Goal: Task Accomplishment & Management: Complete application form

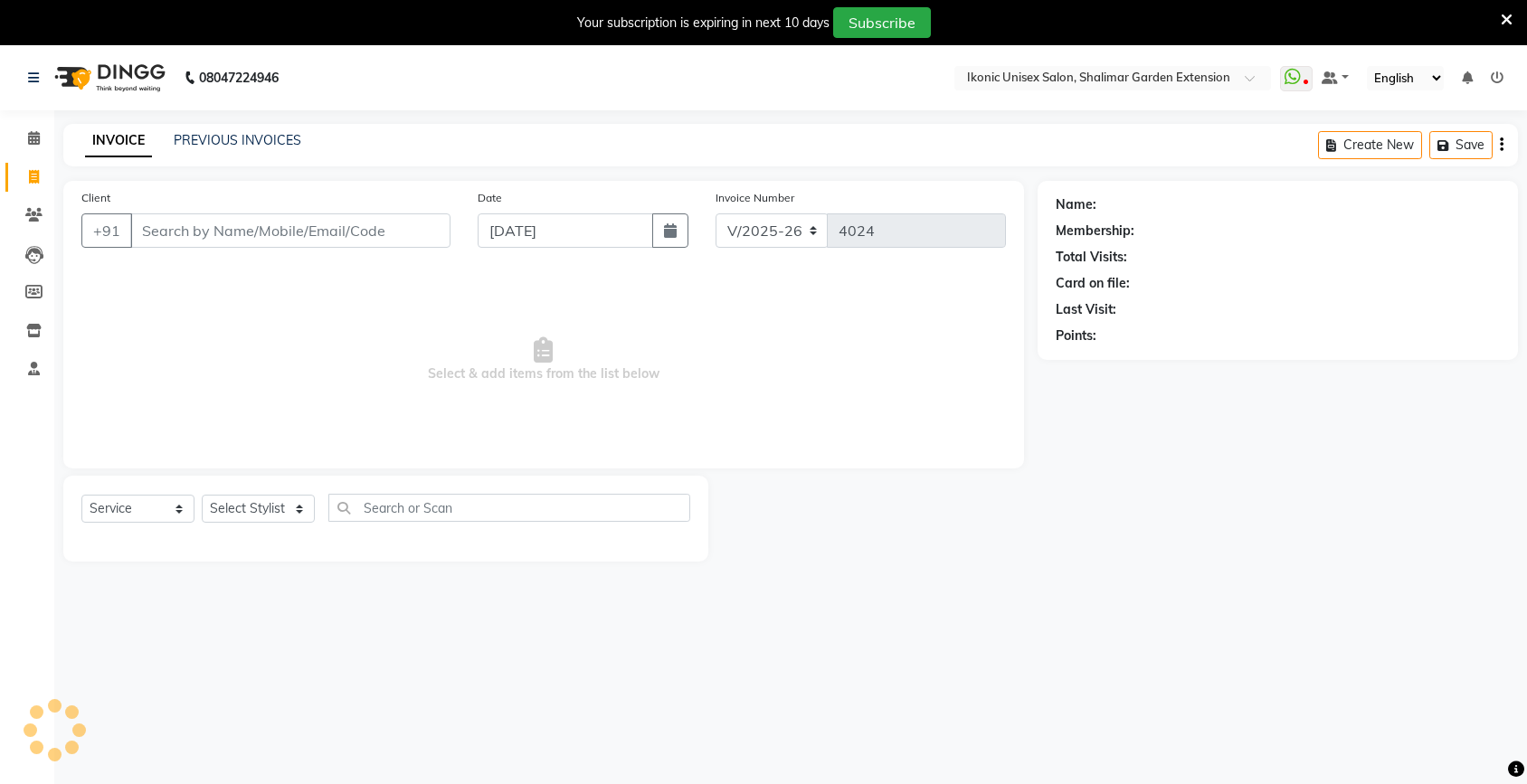
select select "4931"
select select "service"
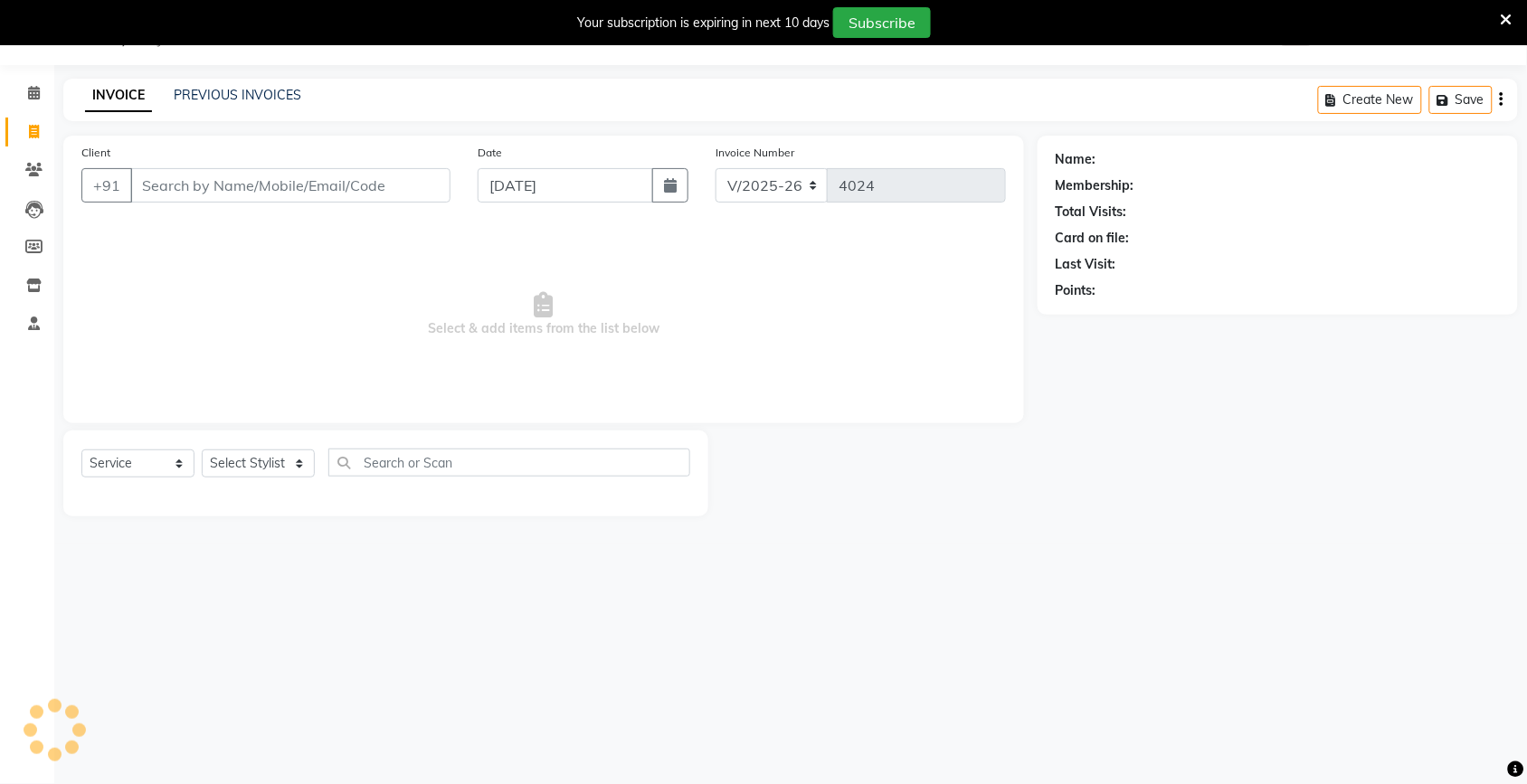
scroll to position [45, 0]
click at [268, 192] on input "Client" at bounding box center [290, 185] width 320 height 35
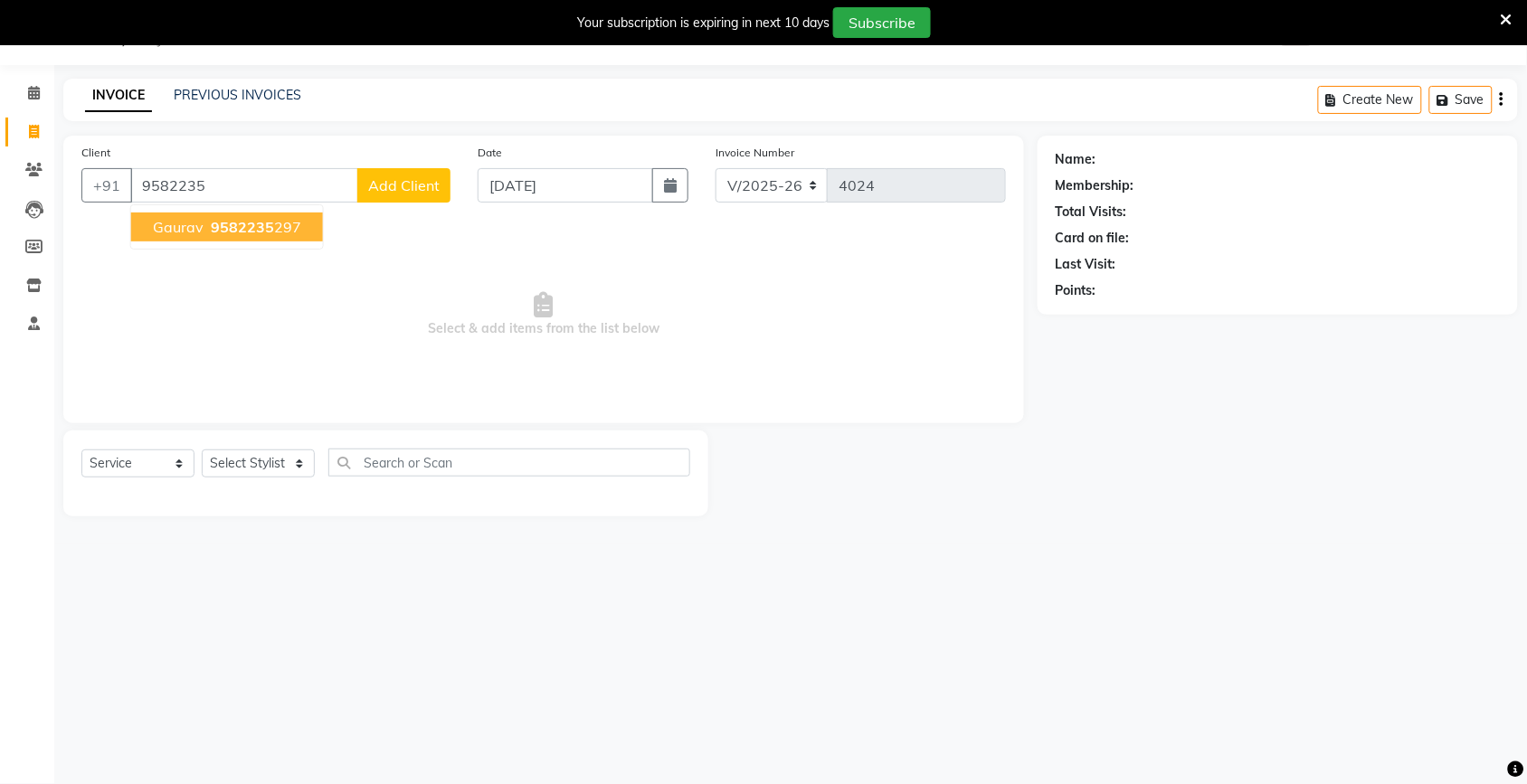
click at [200, 228] on span "Gaurav" at bounding box center [178, 226] width 51 height 18
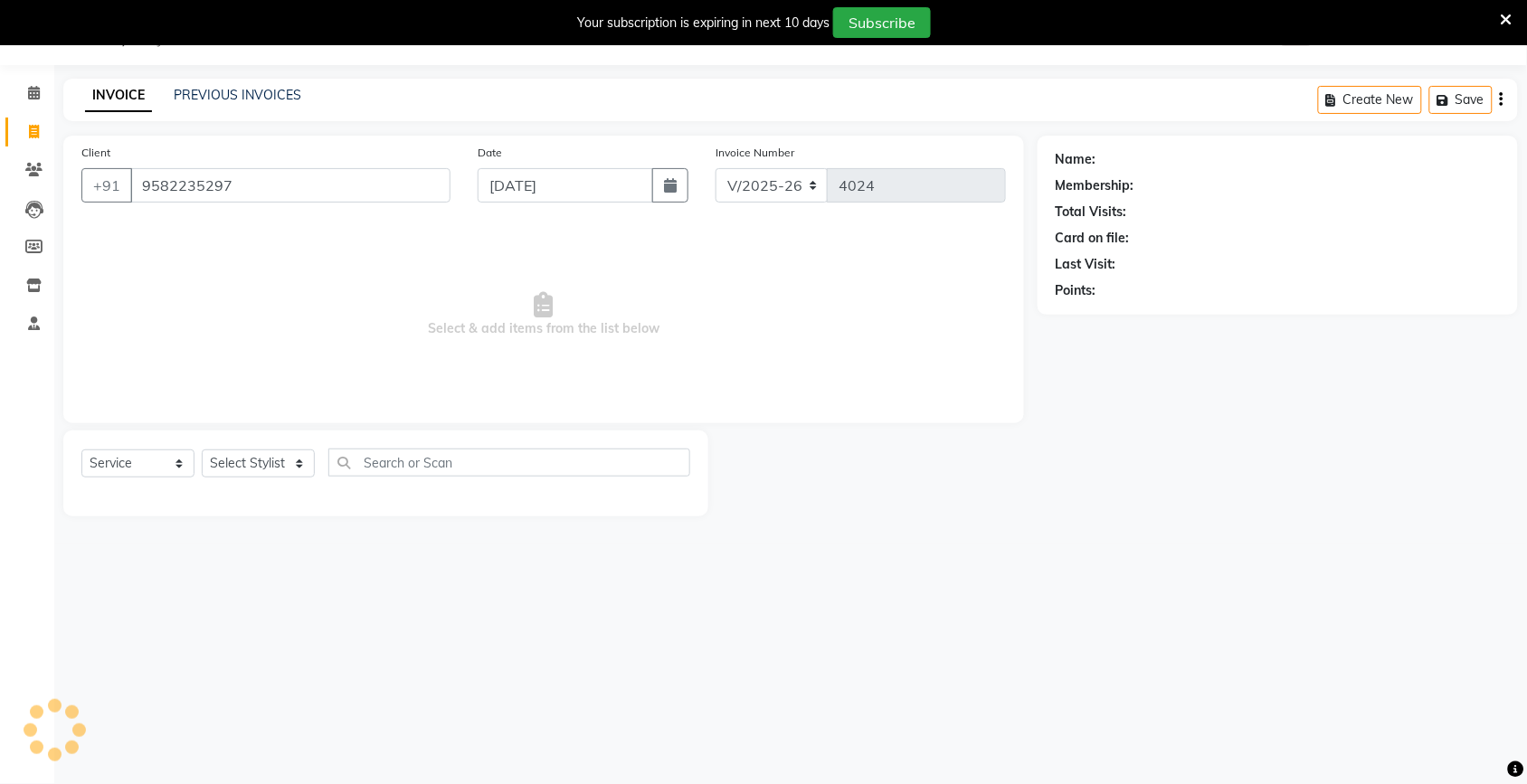
type input "9582235297"
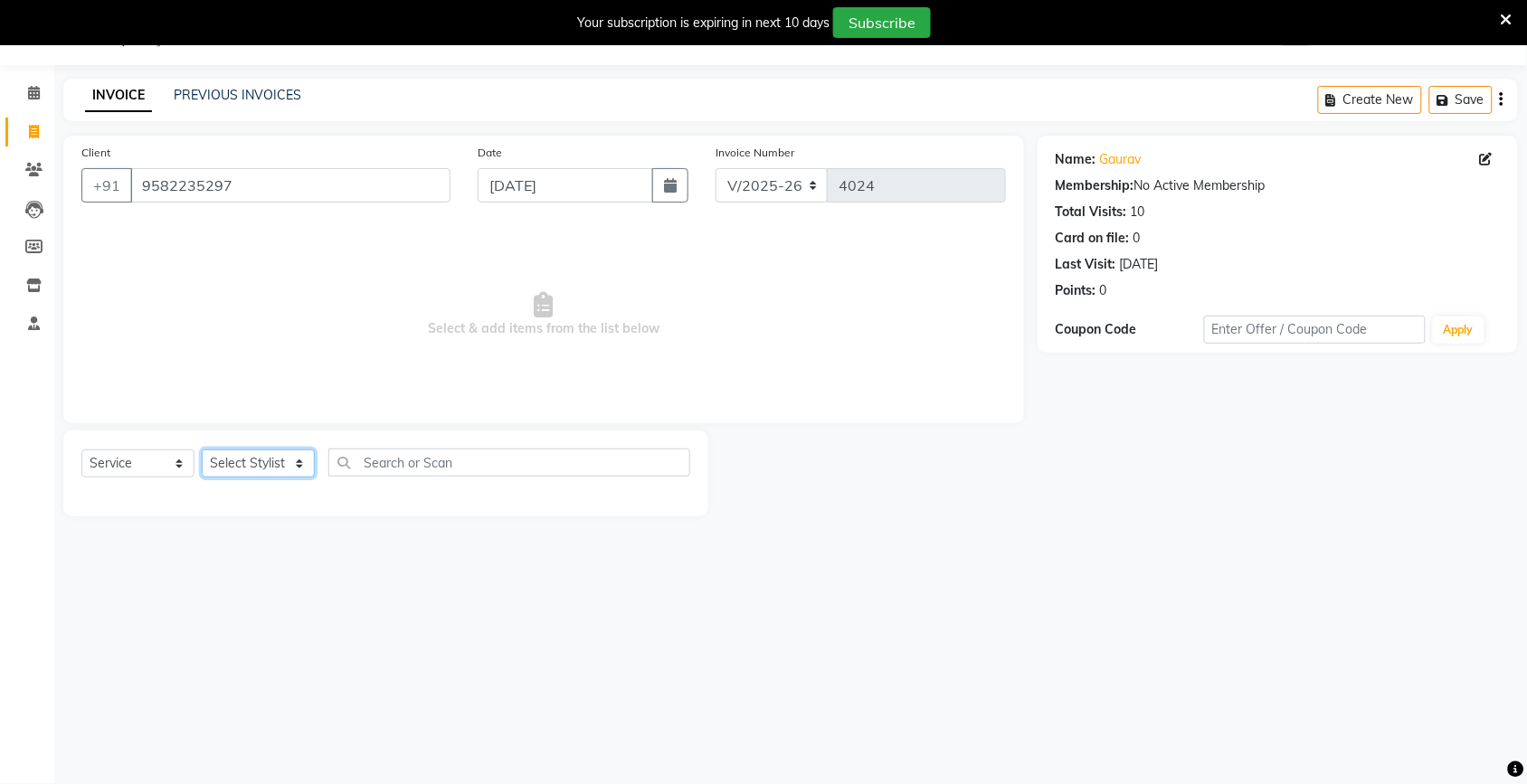
click at [249, 456] on select "Select Stylist [PERSON_NAME] [PERSON_NAME] Fiza Kajal Mahi [PERSON_NAME] [PERSO…" at bounding box center [258, 464] width 113 height 28
select select "66190"
click at [202, 450] on select "Select Stylist [PERSON_NAME] [PERSON_NAME] Fiza Kajal Mahi [PERSON_NAME] [PERSO…" at bounding box center [258, 464] width 113 height 28
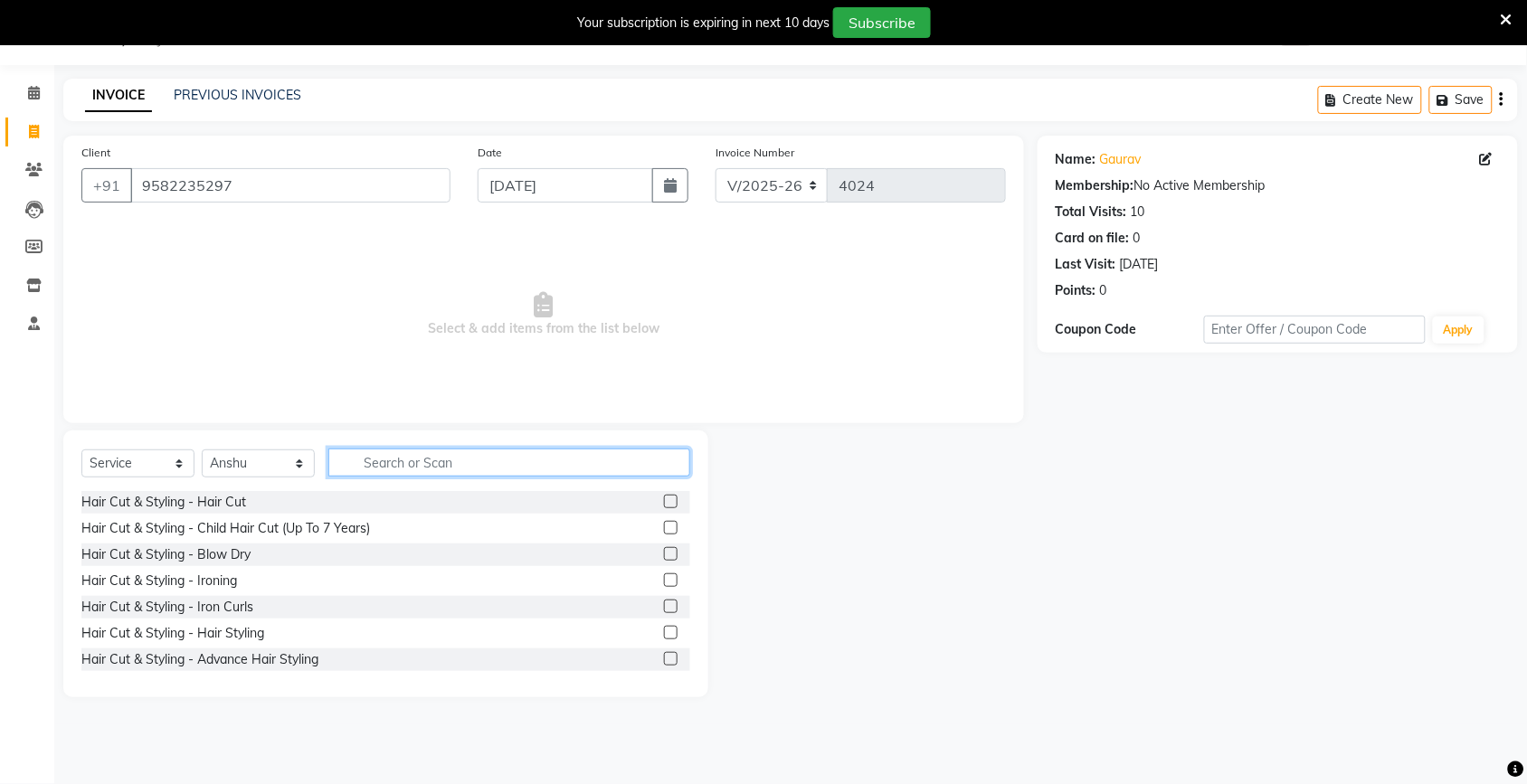
click at [482, 471] on input "text" at bounding box center [509, 463] width 362 height 28
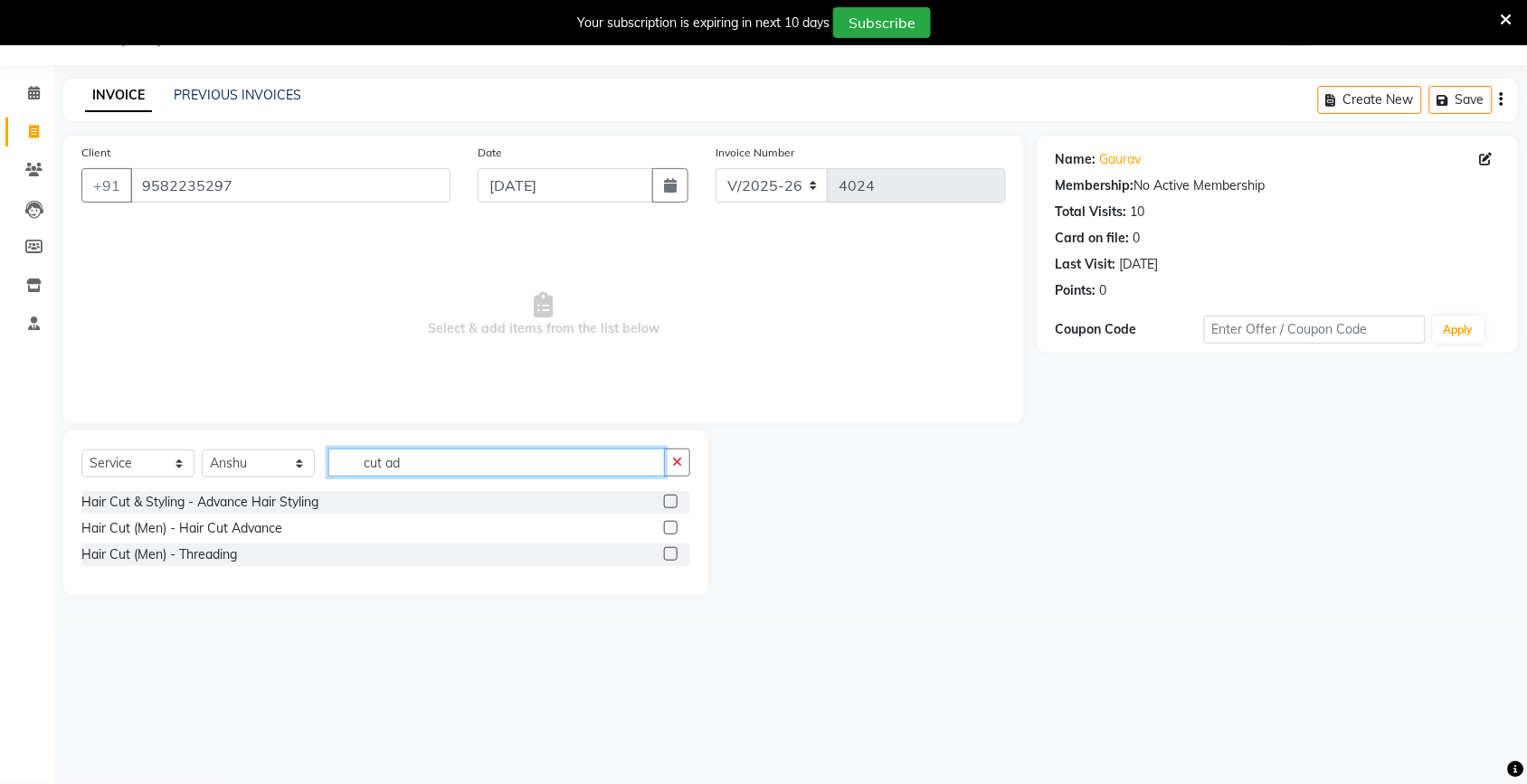
type input "cut ad"
click at [668, 530] on label at bounding box center [671, 528] width 13 height 13
click at [668, 530] on input "checkbox" at bounding box center [670, 529] width 12 height 12
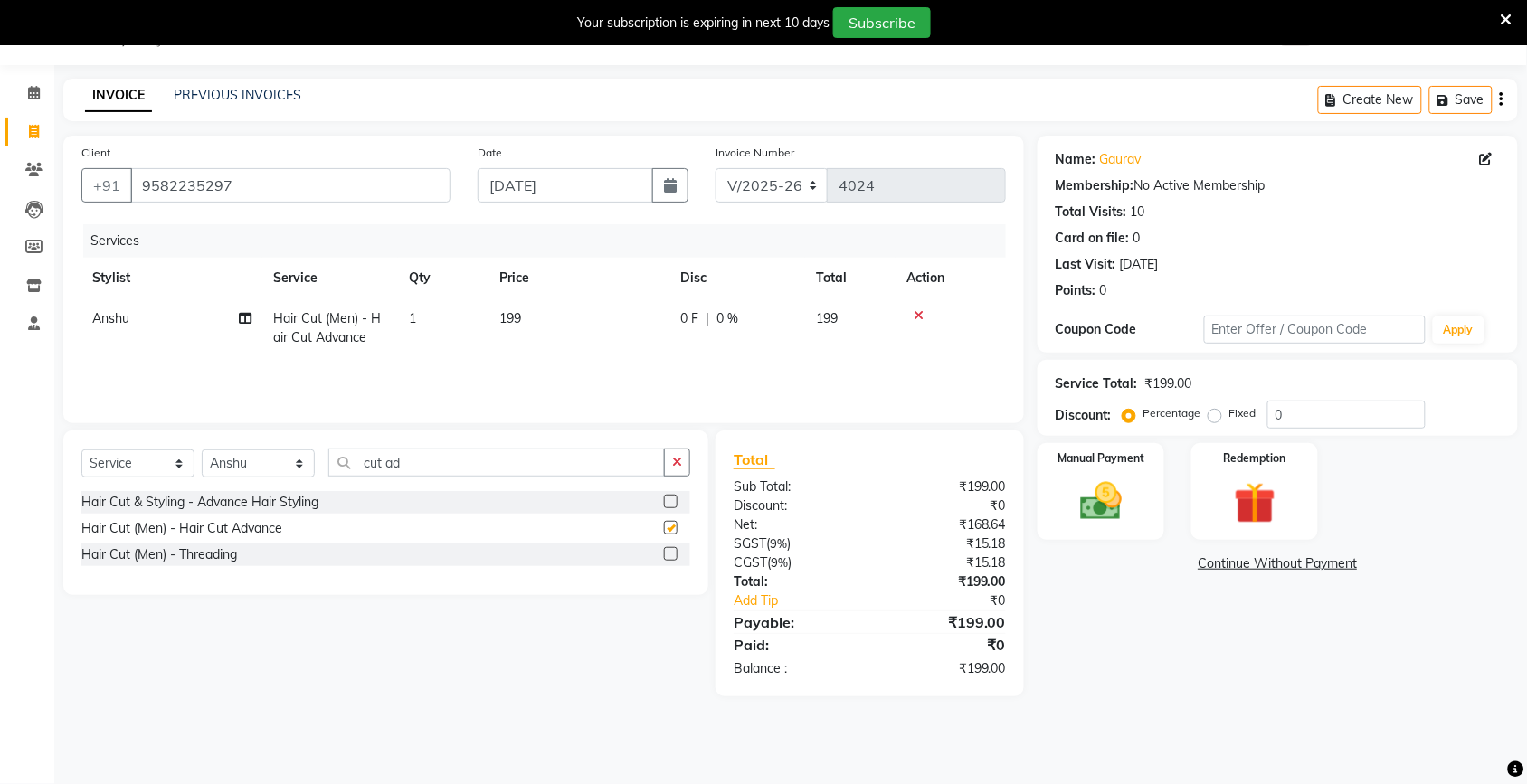
checkbox input "false"
click at [563, 310] on td "199" at bounding box center [578, 329] width 181 height 60
select select "66190"
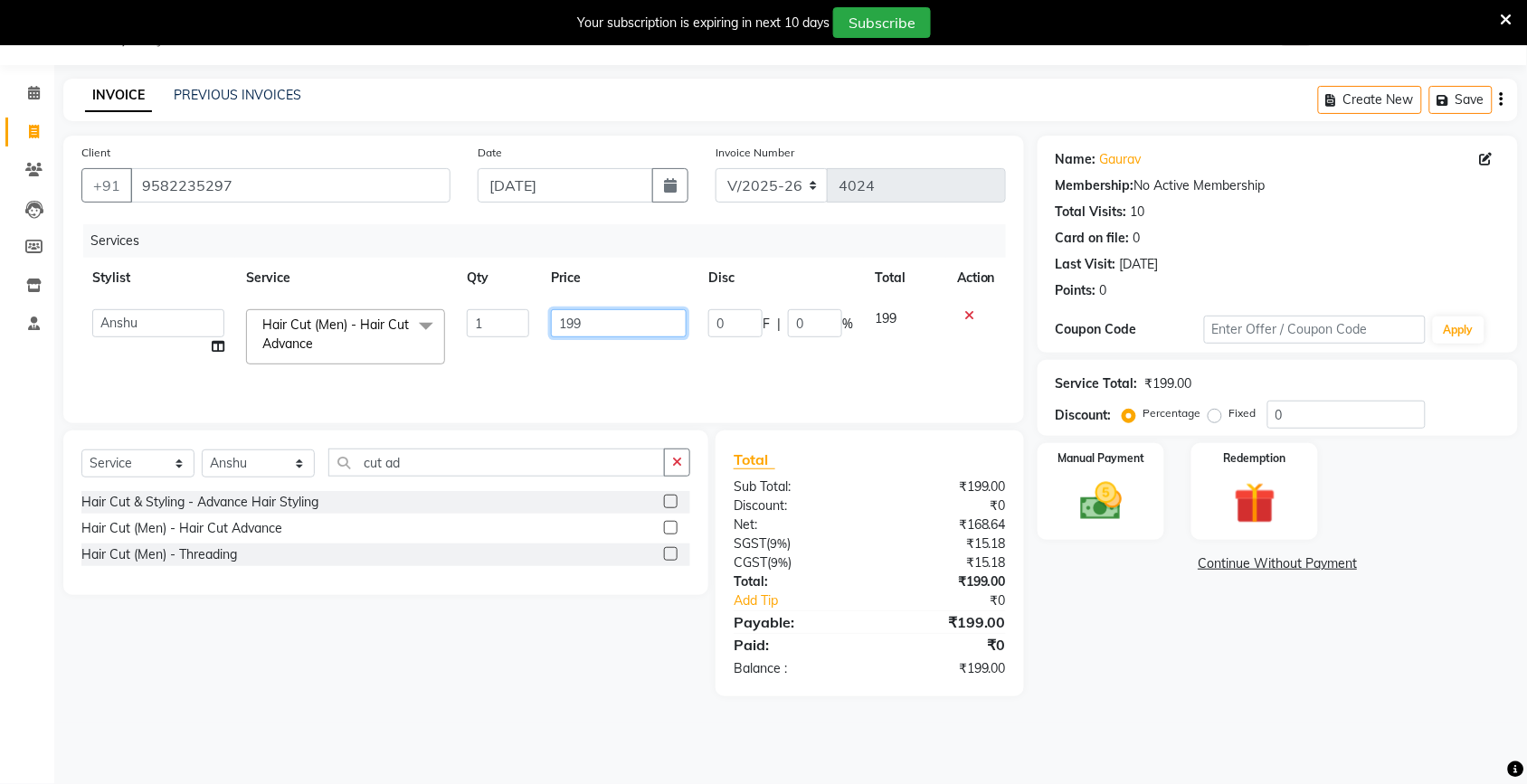
click at [628, 329] on input "199" at bounding box center [619, 323] width 135 height 28
type input "1"
type input "200"
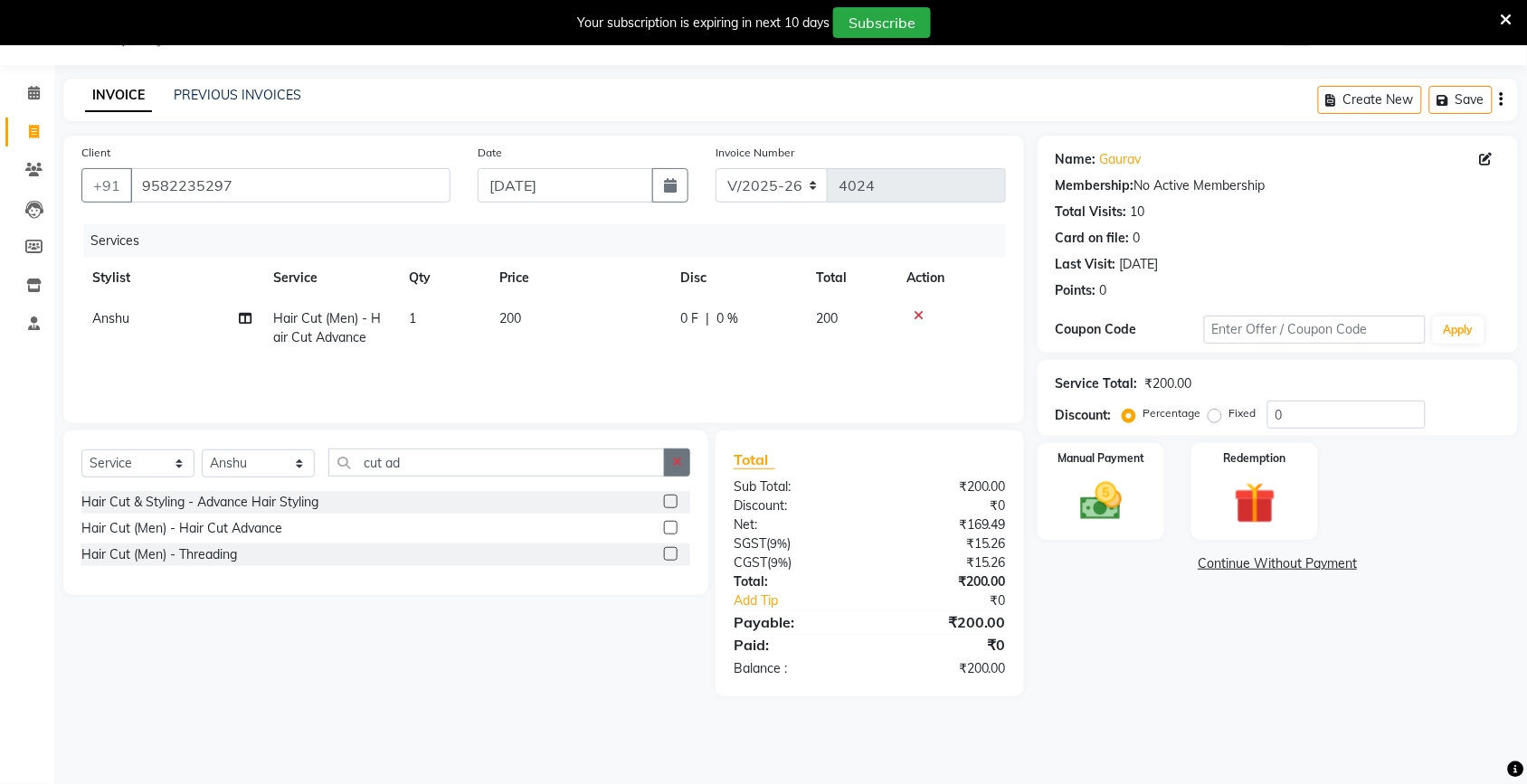
click at [681, 461] on icon "button" at bounding box center [677, 461] width 10 height 12
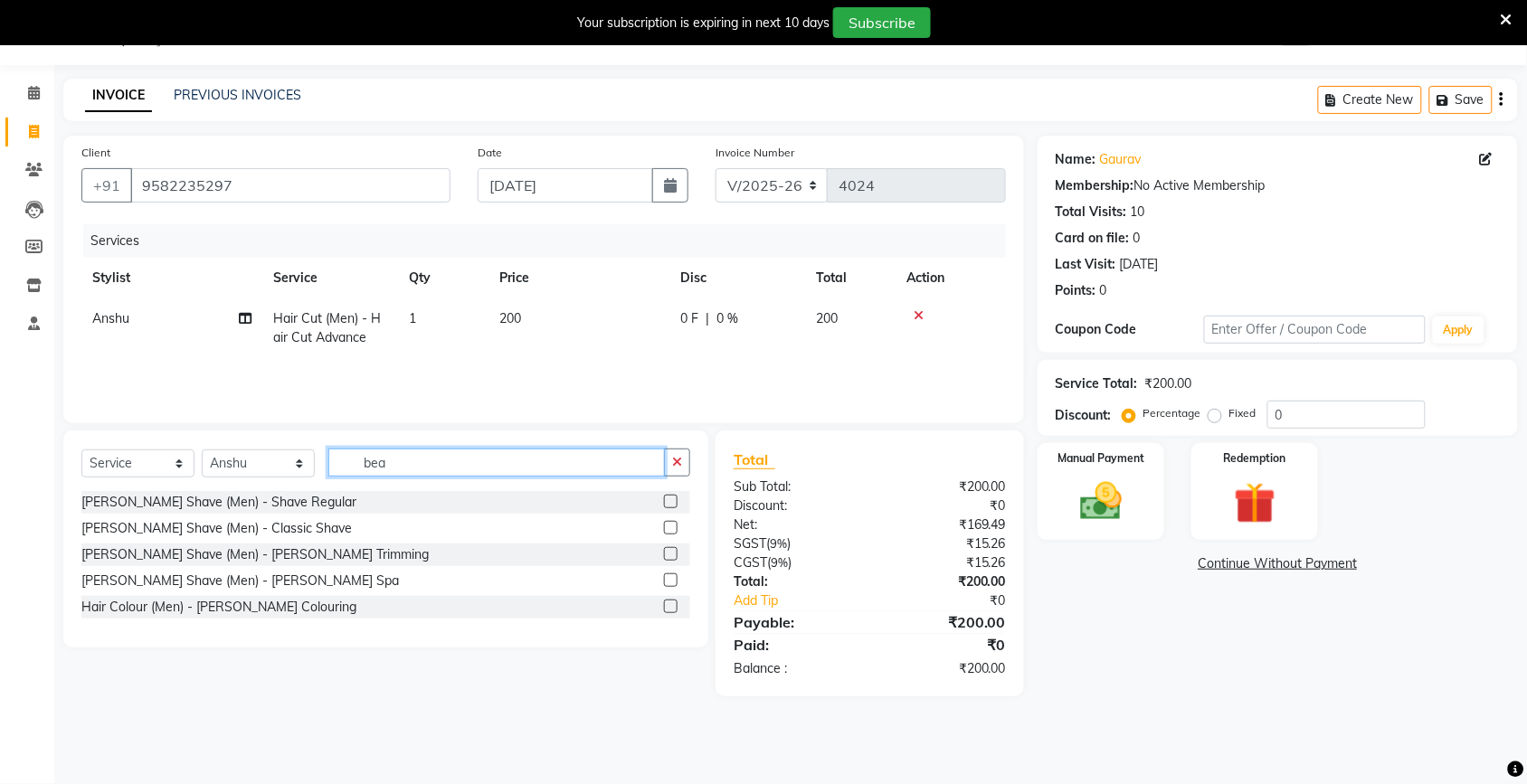
type input "bea"
click at [670, 553] on label at bounding box center [671, 554] width 13 height 13
click at [670, 553] on input "checkbox" at bounding box center [670, 555] width 12 height 12
checkbox input "true"
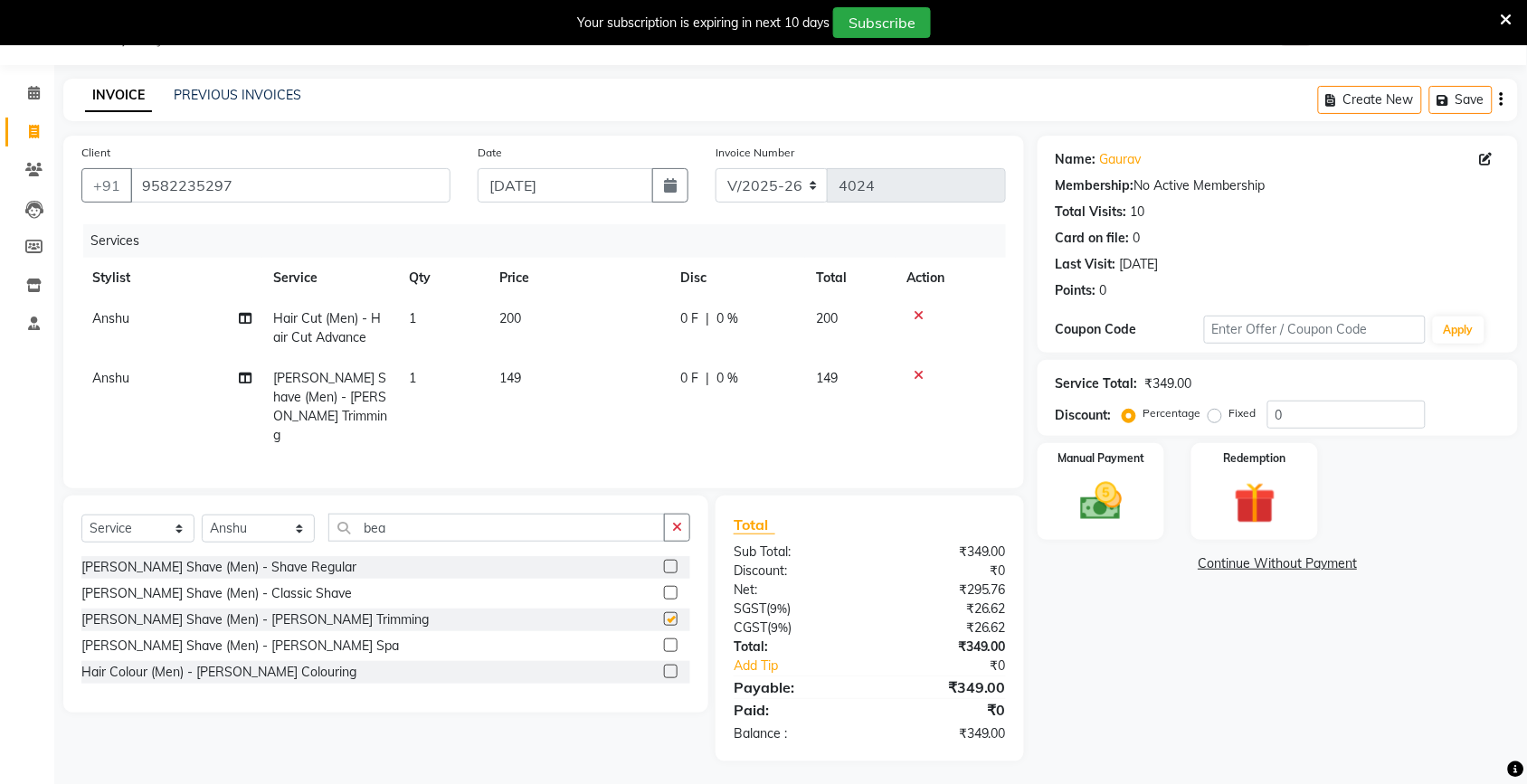
click at [570, 395] on td "149" at bounding box center [578, 407] width 181 height 98
select select "66190"
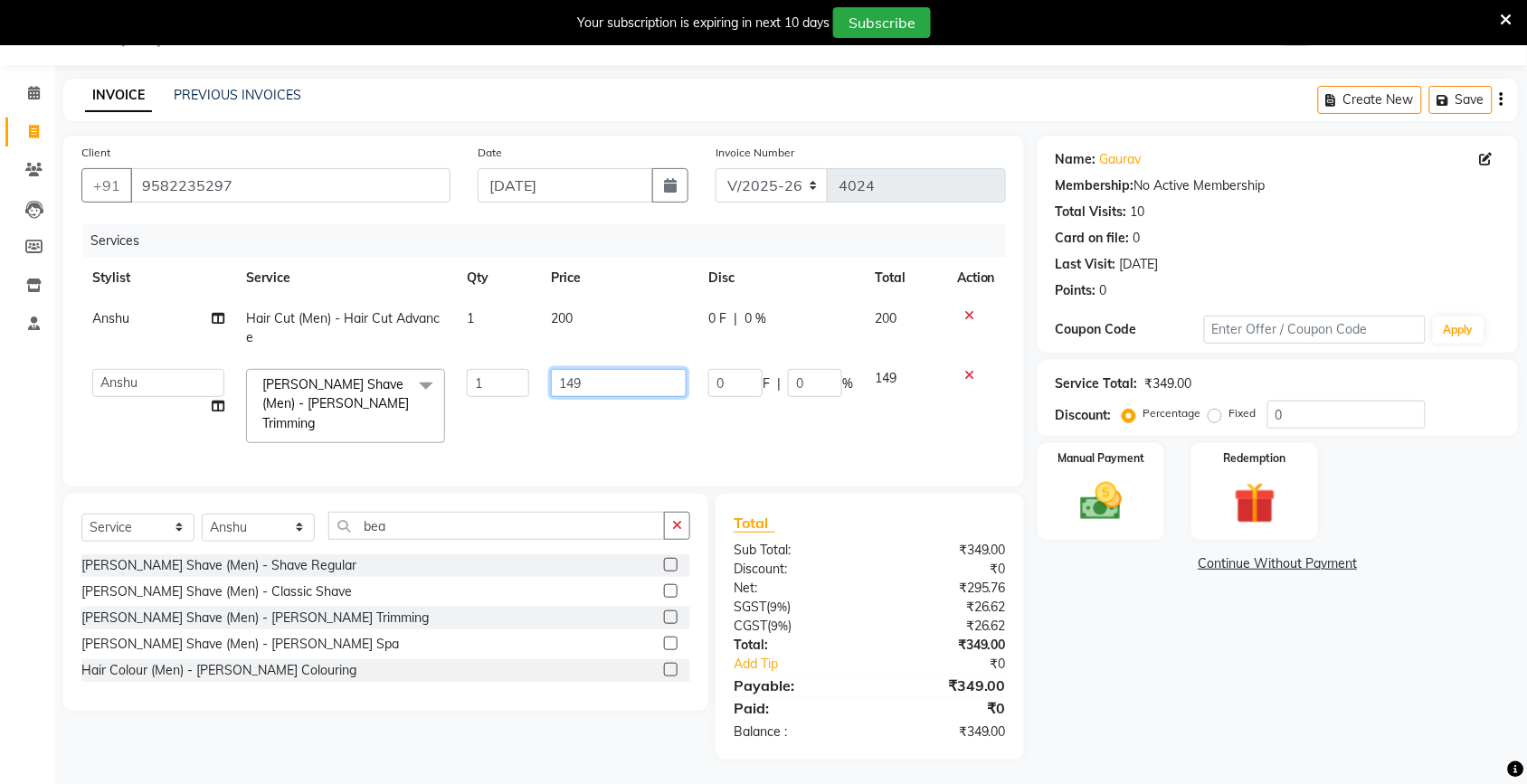
checkbox input "false"
click at [593, 382] on input "149" at bounding box center [619, 383] width 135 height 28
type input "100"
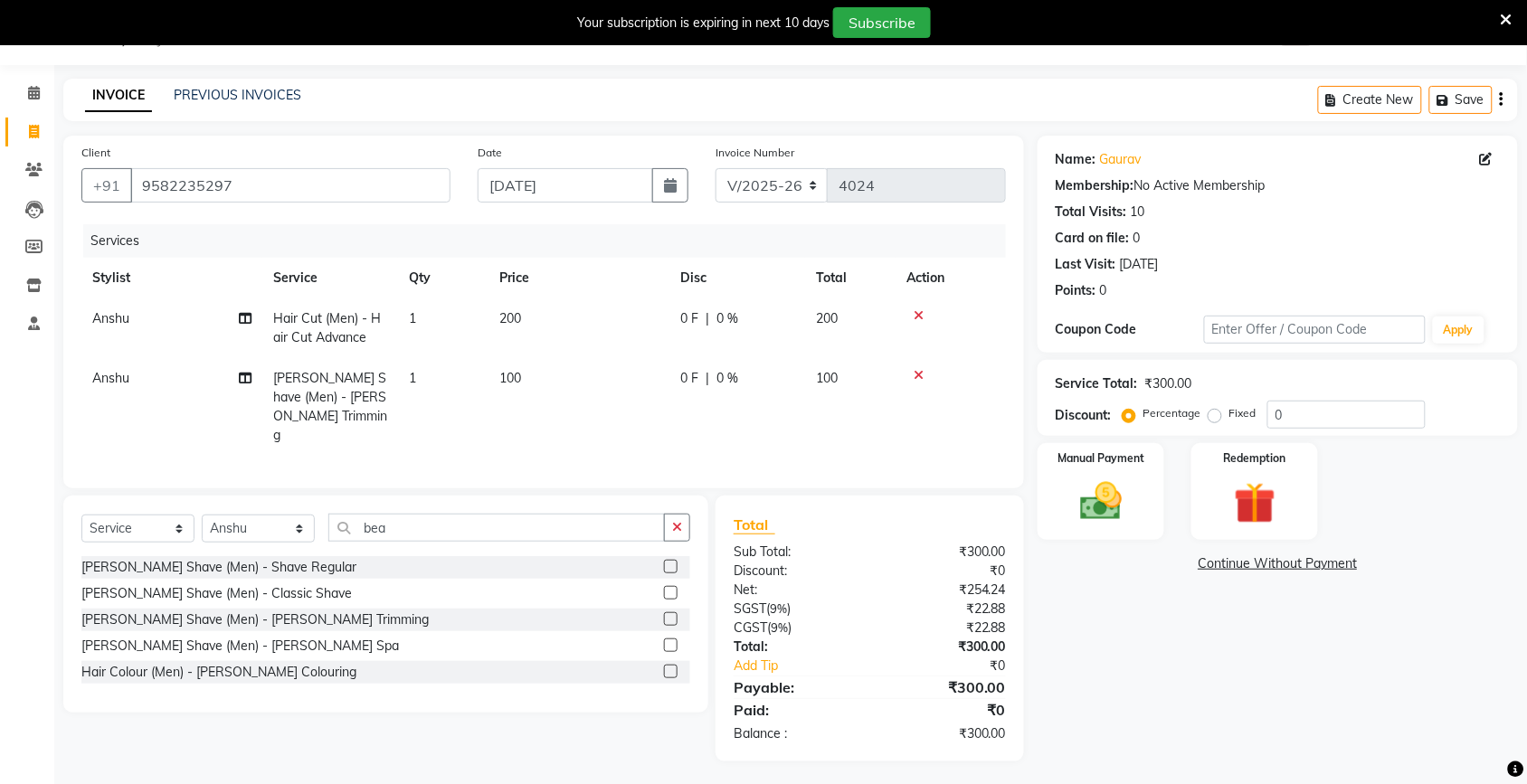
click at [1220, 684] on div "Name: [PERSON_NAME] Membership: No Active Membership Total Visits: 10 Card on f…" at bounding box center [1285, 448] width 494 height 626
click at [1099, 478] on img at bounding box center [1101, 501] width 70 height 50
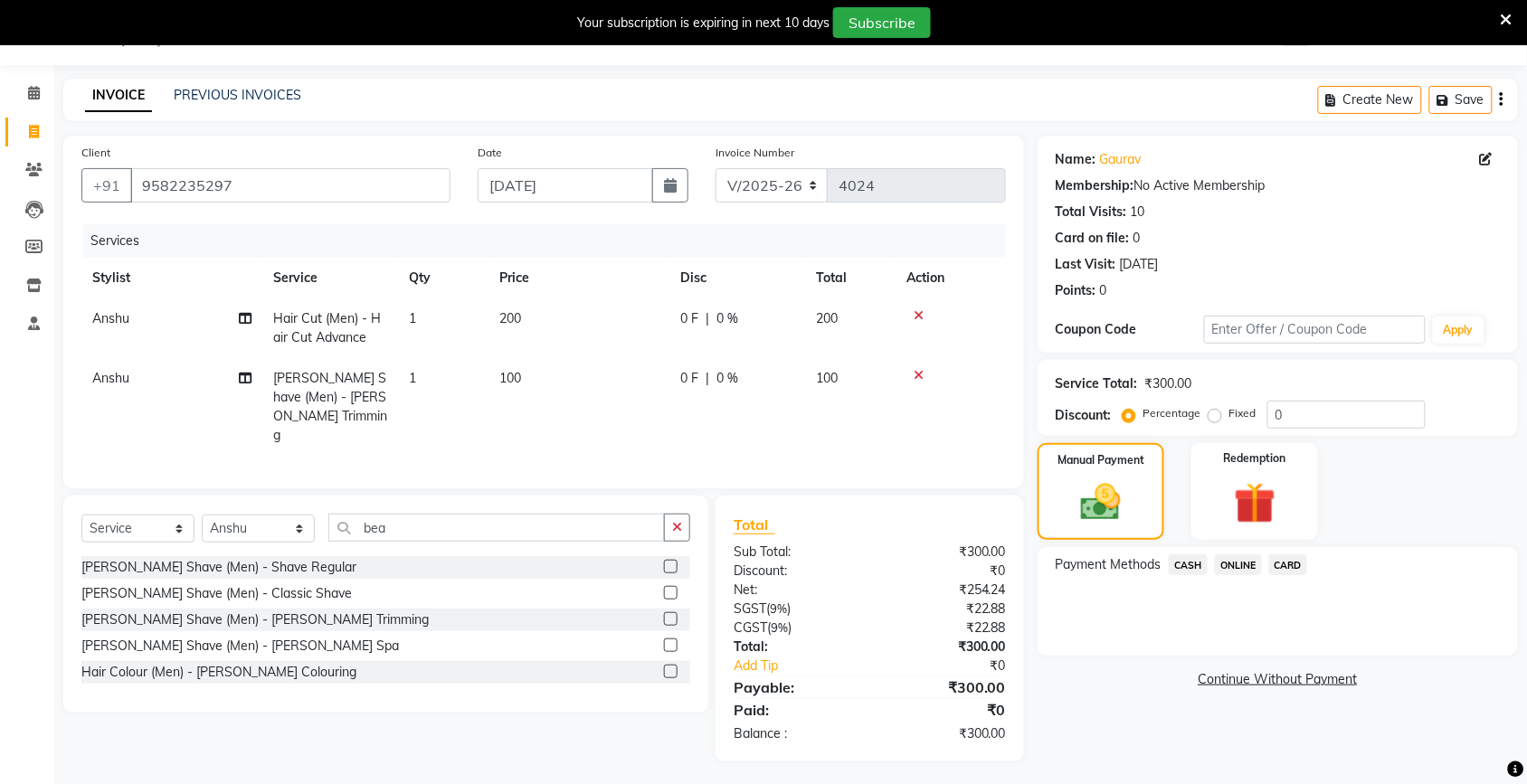
click at [1241, 561] on span "ONLINE" at bounding box center [1239, 564] width 47 height 21
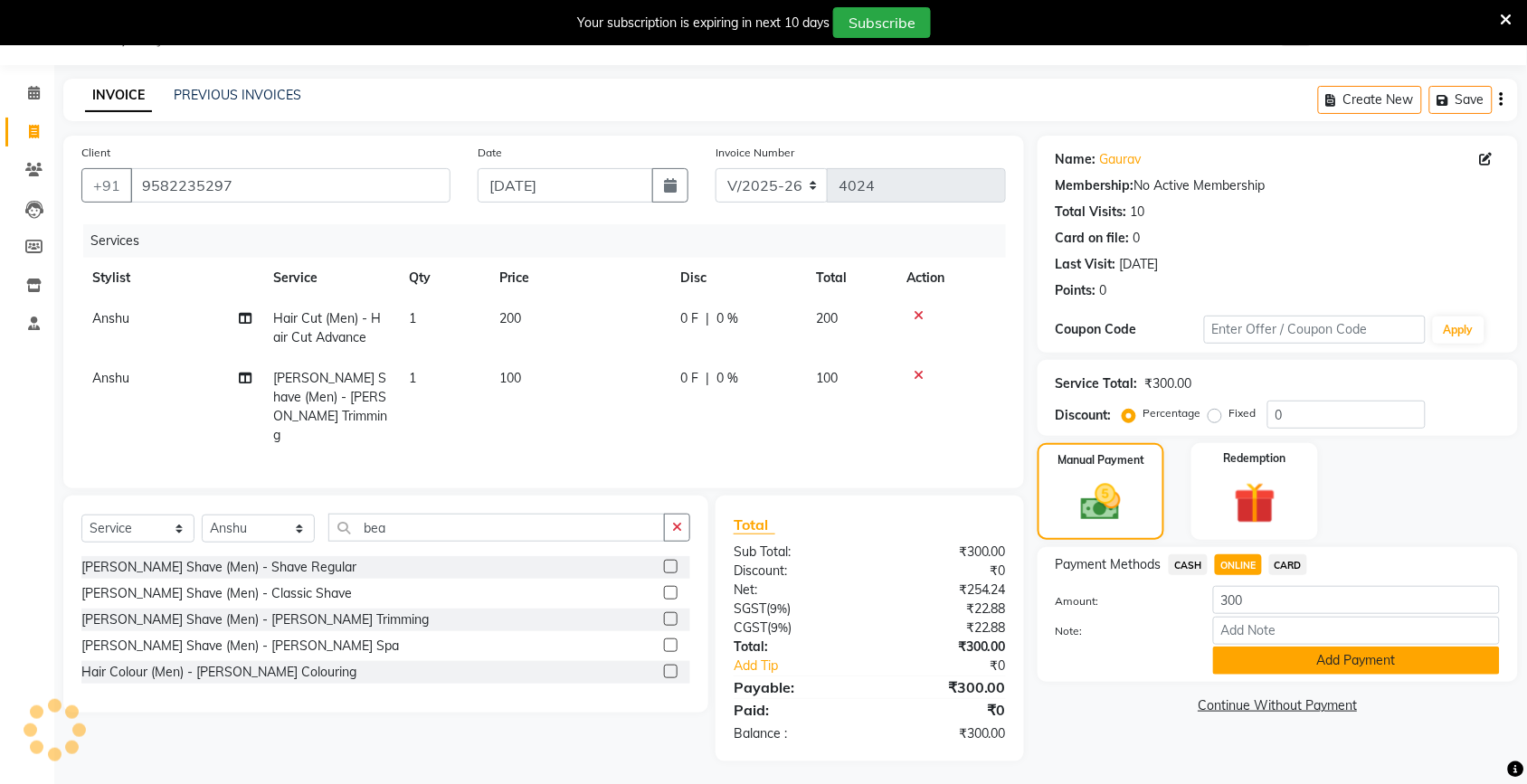
click at [1276, 655] on button "Add Payment" at bounding box center [1356, 661] width 286 height 28
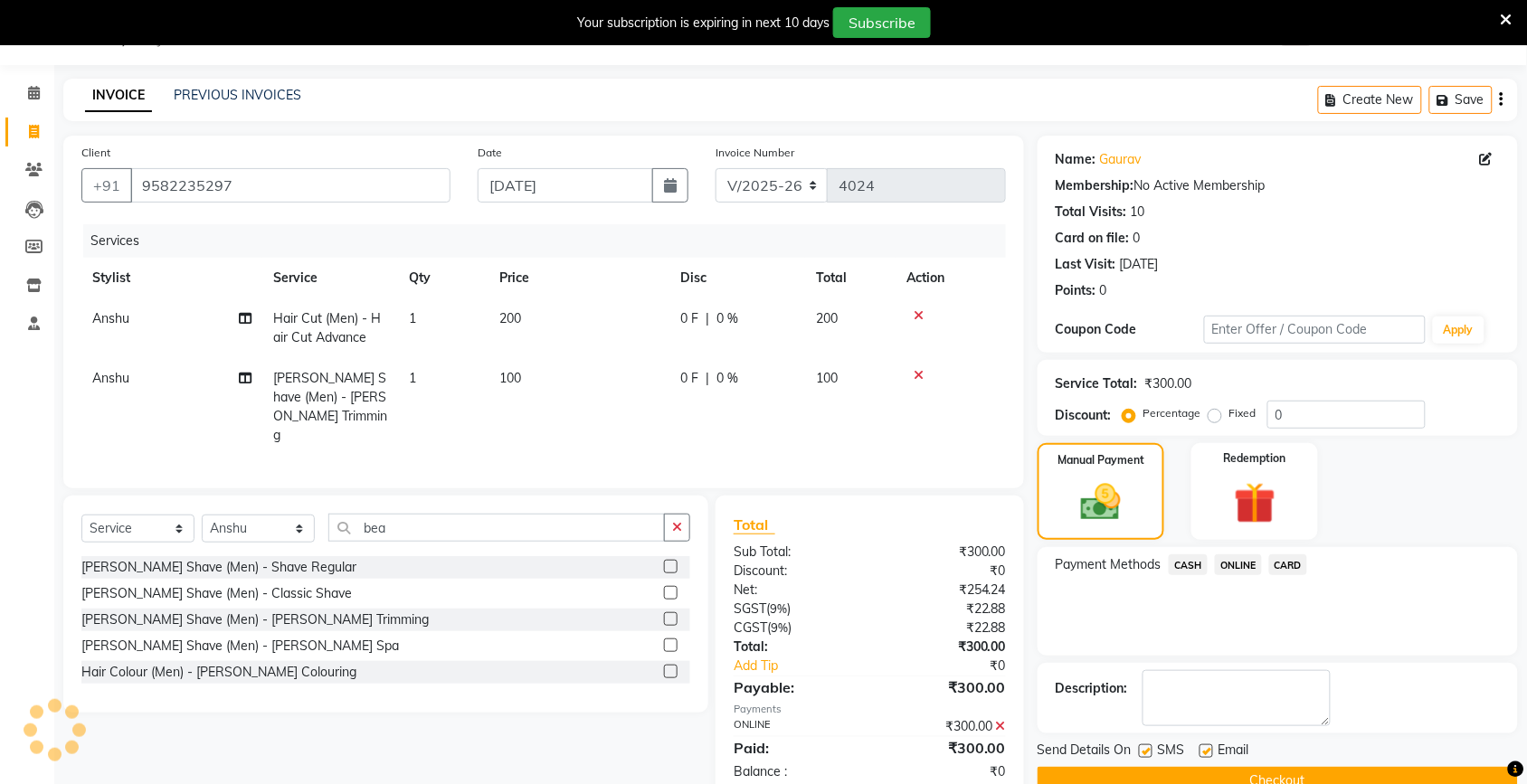
scroll to position [84, 0]
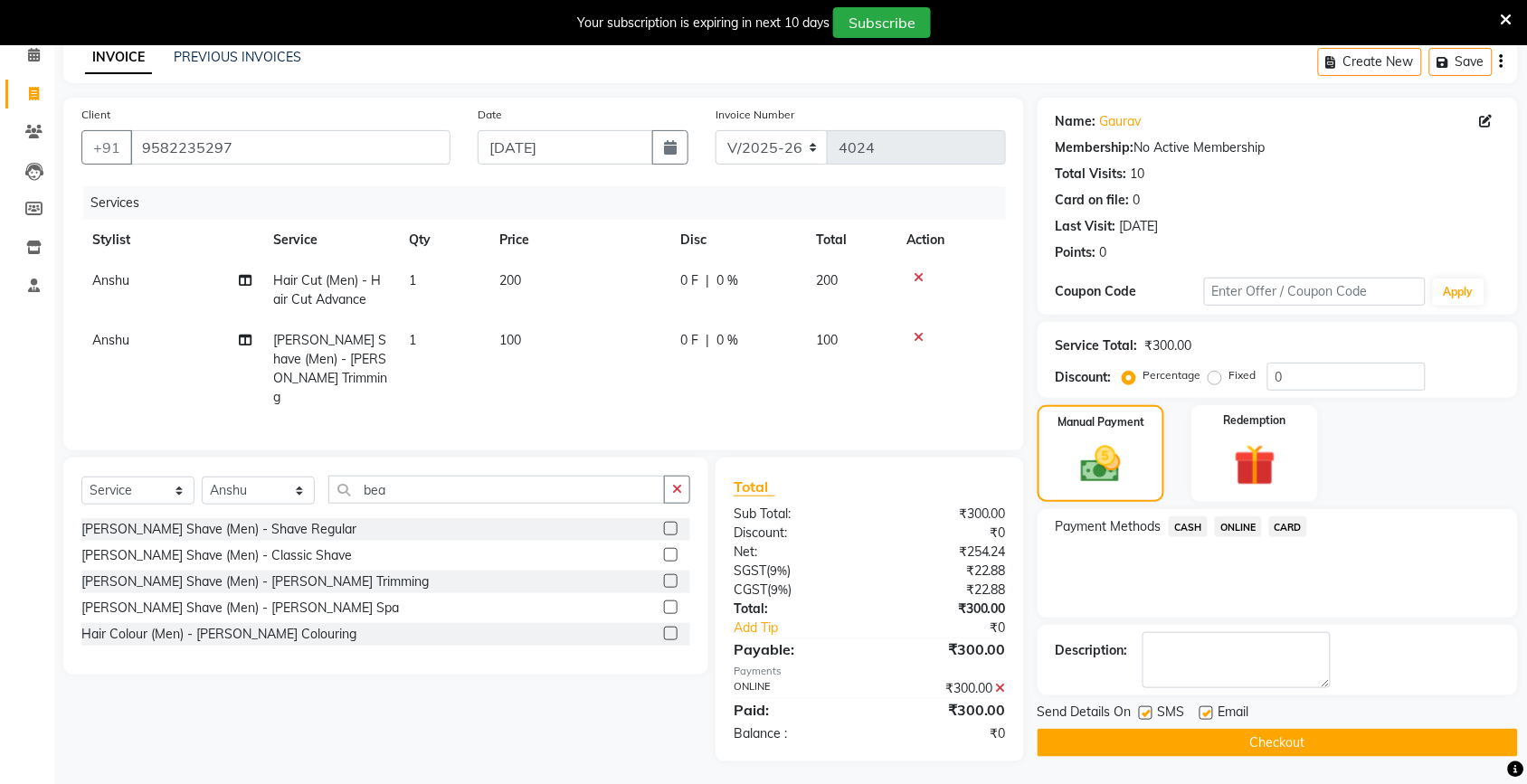
click at [1277, 737] on button "Checkout" at bounding box center [1278, 743] width 481 height 28
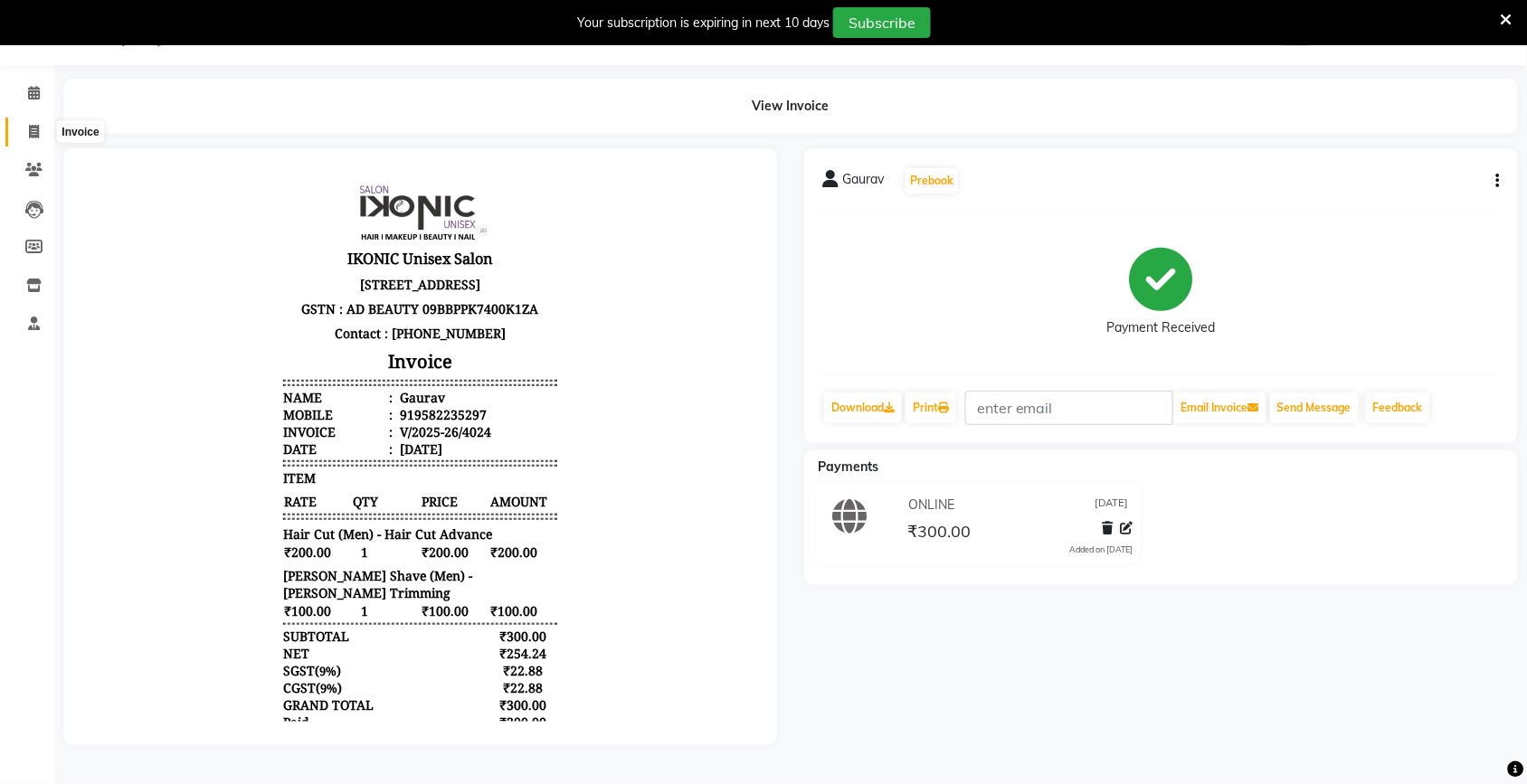
click at [32, 133] on icon at bounding box center [34, 131] width 10 height 13
select select "service"
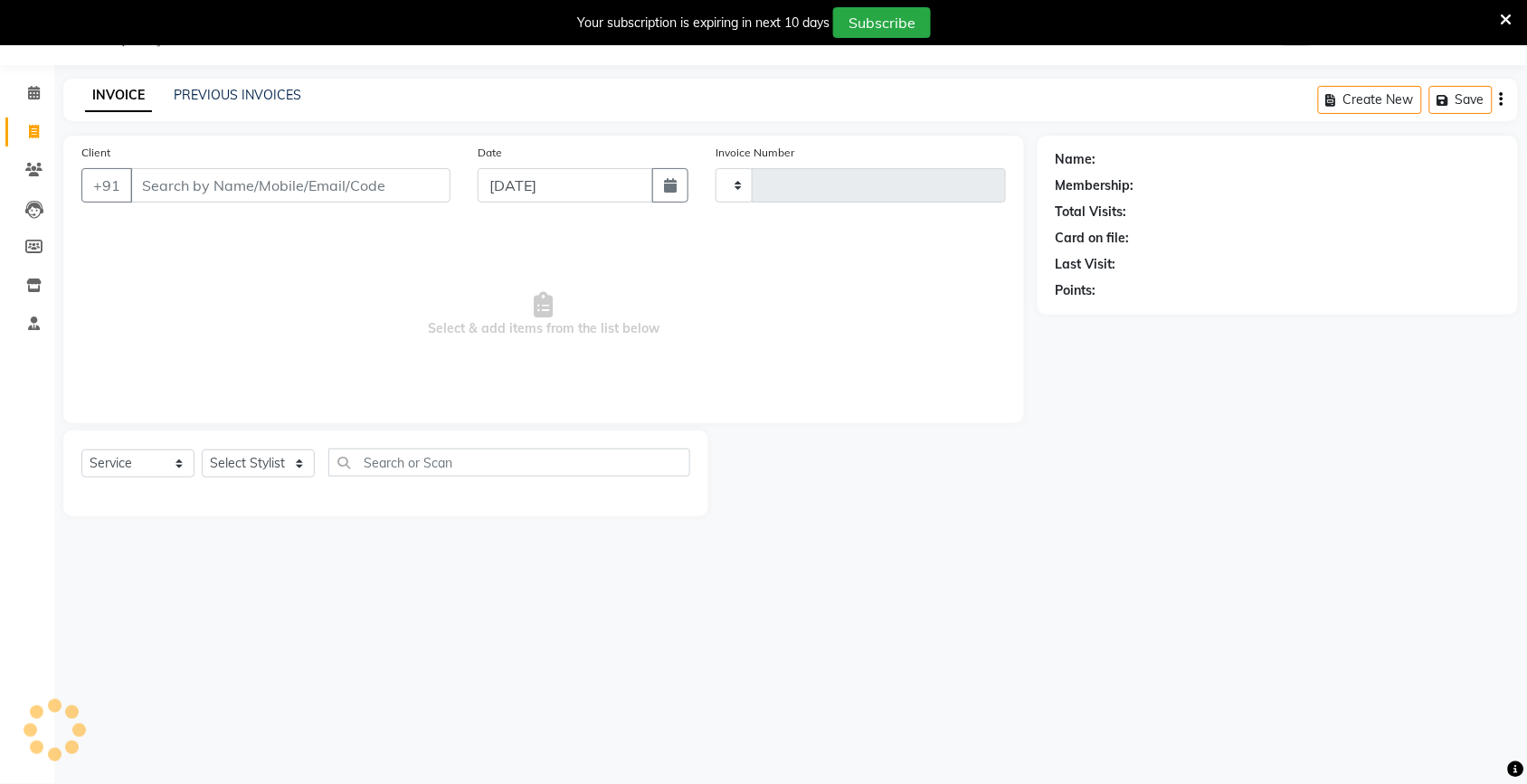
scroll to position [45, 0]
click at [322, 165] on div "Client +91" at bounding box center [266, 179] width 396 height 74
click at [317, 205] on div "Client +91" at bounding box center [266, 179] width 396 height 74
type input "4025"
select select "4931"
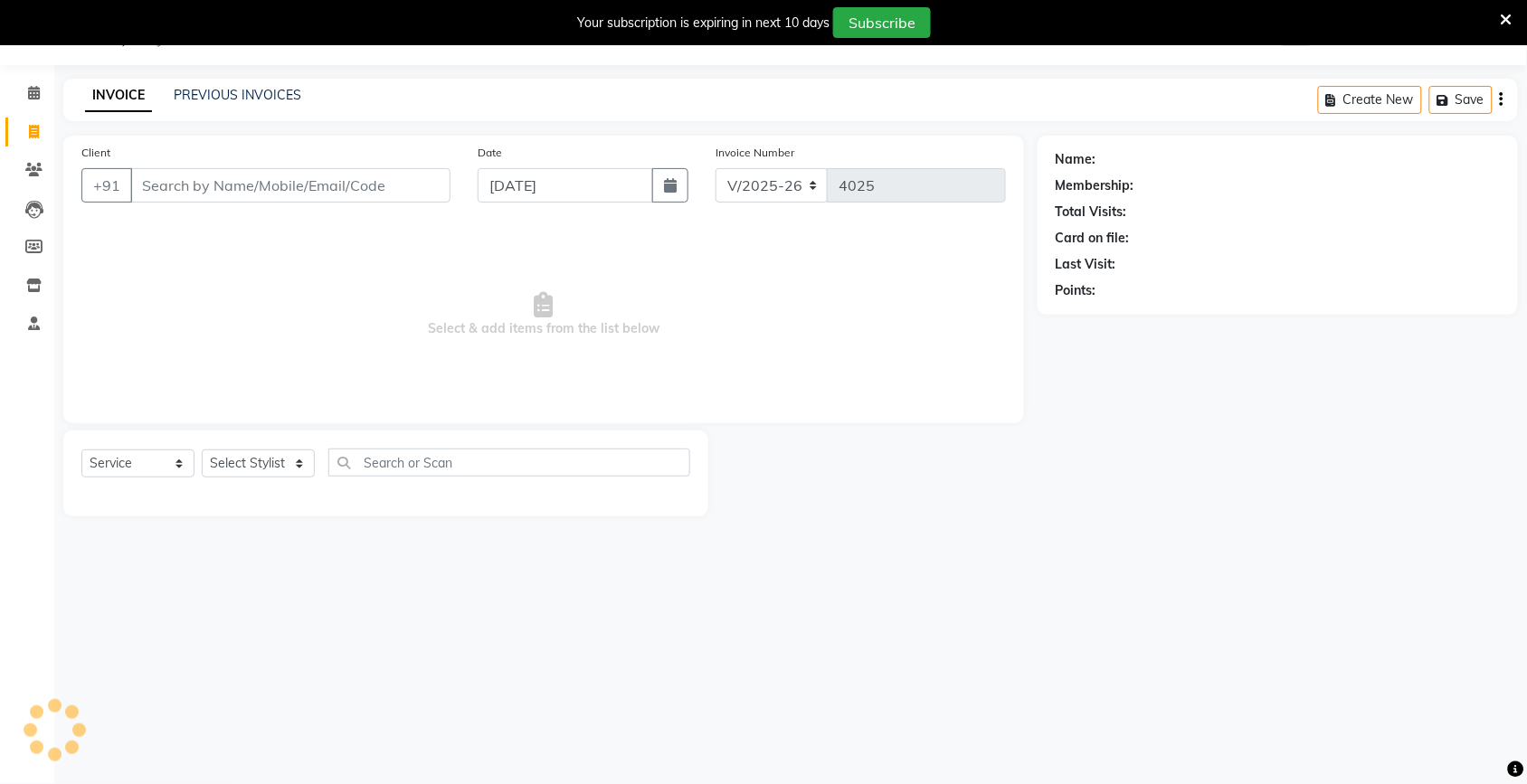
click at [258, 160] on div "Client +91" at bounding box center [266, 179] width 396 height 74
click at [233, 196] on input "Client" at bounding box center [290, 185] width 320 height 35
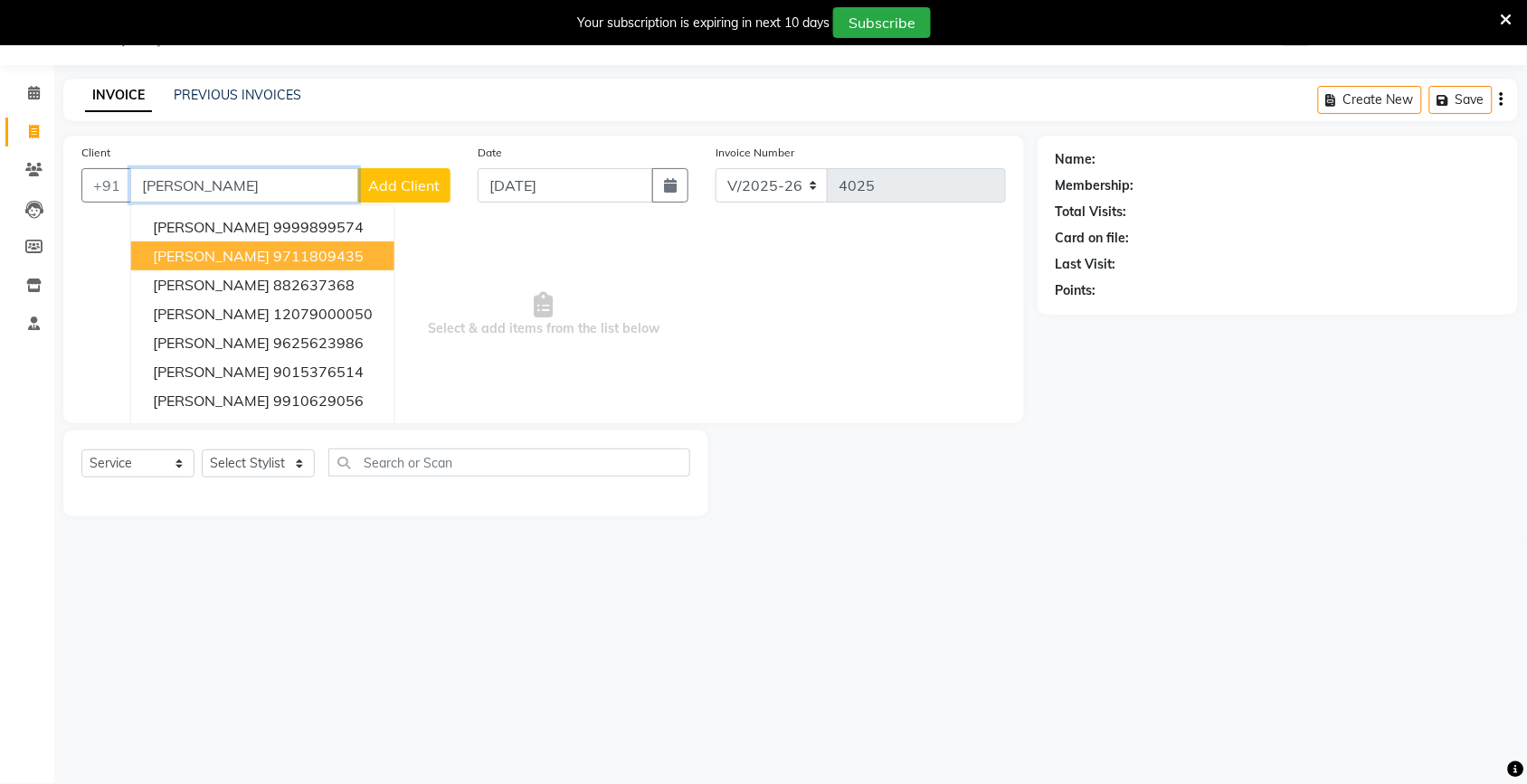
type input "[PERSON_NAME]"
click at [1179, 104] on div "INVOICE PREVIOUS INVOICES Create New Save" at bounding box center [790, 100] width 1455 height 42
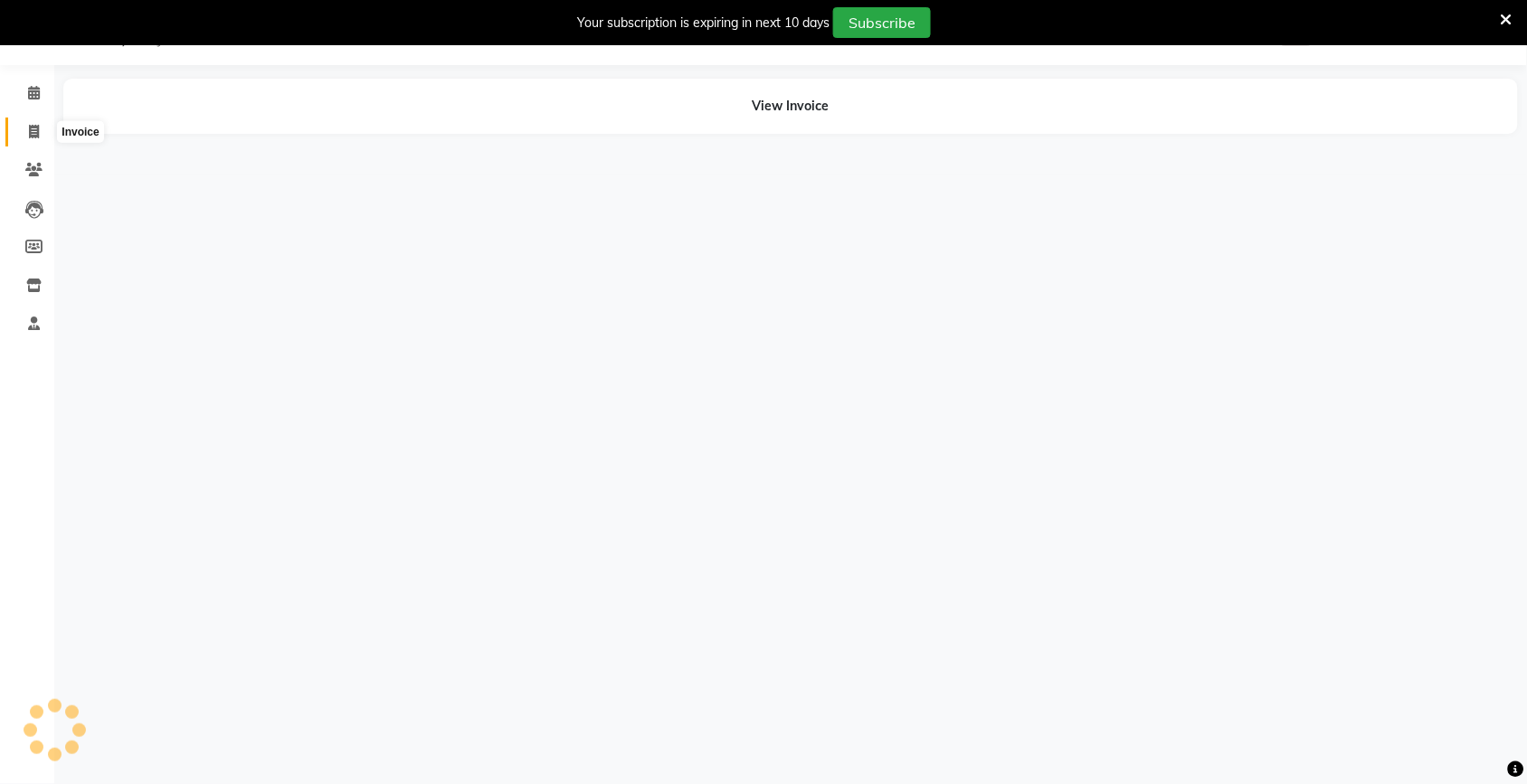
click at [37, 125] on icon at bounding box center [34, 131] width 10 height 13
select select "service"
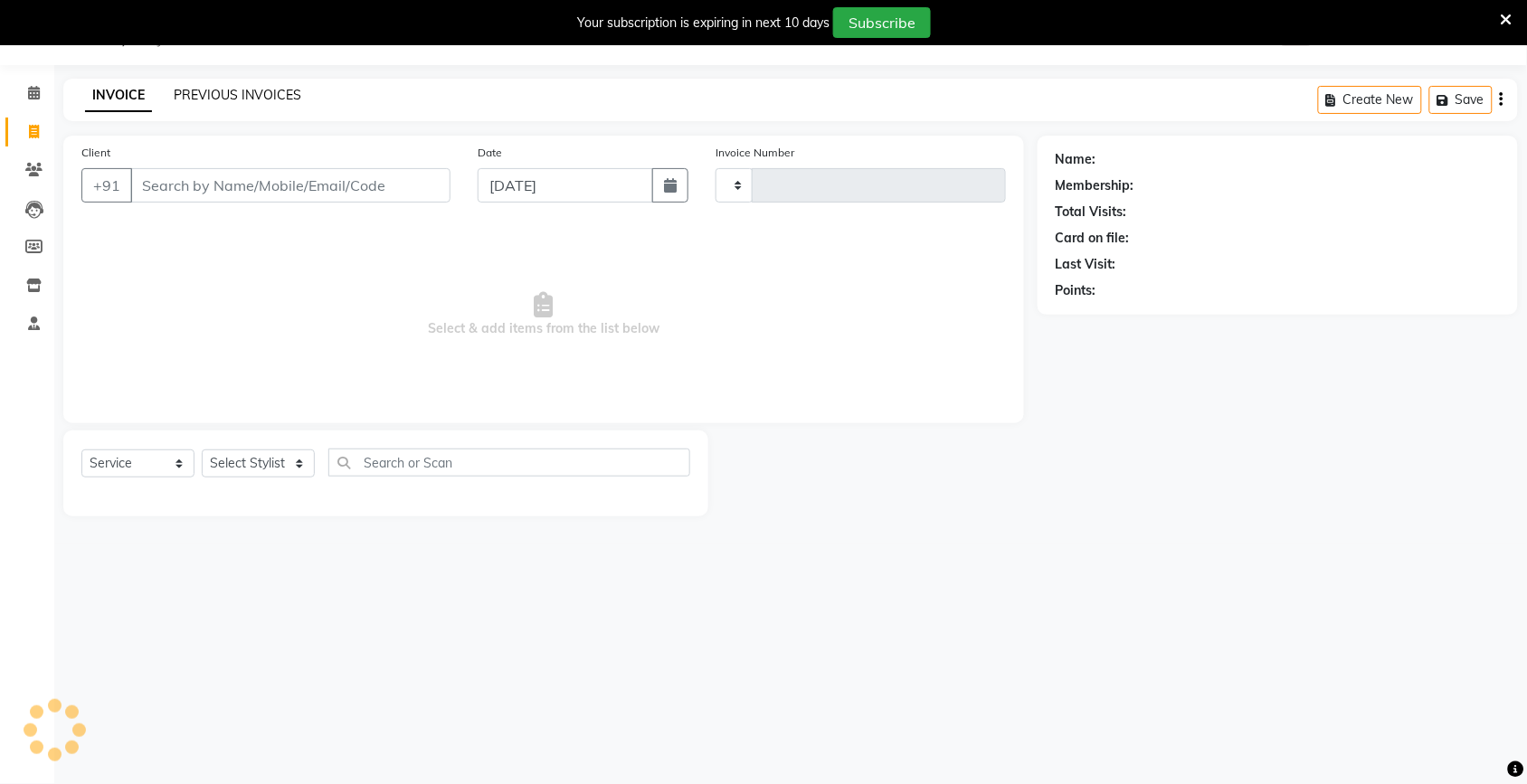
click at [262, 100] on link "PREVIOUS INVOICES" at bounding box center [238, 94] width 128 height 16
